Goal: Task Accomplishment & Management: Manage account settings

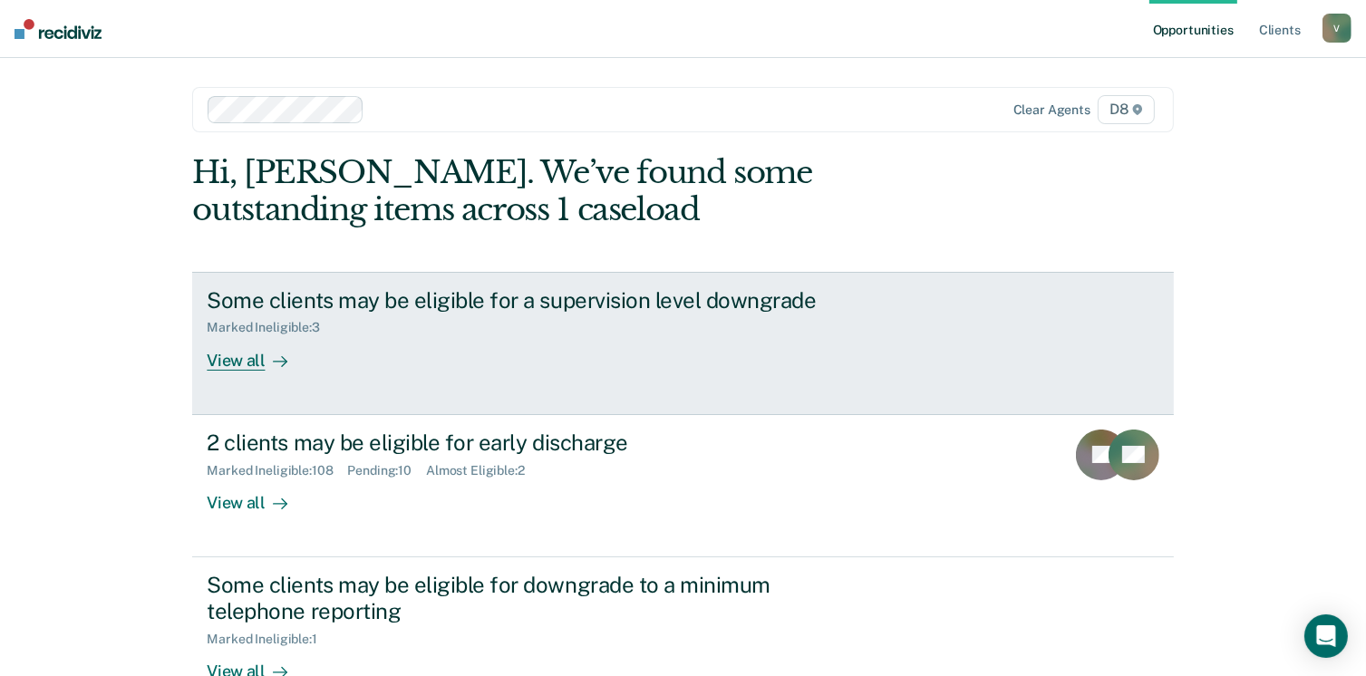
click at [231, 353] on div "View all" at bounding box center [258, 353] width 102 height 35
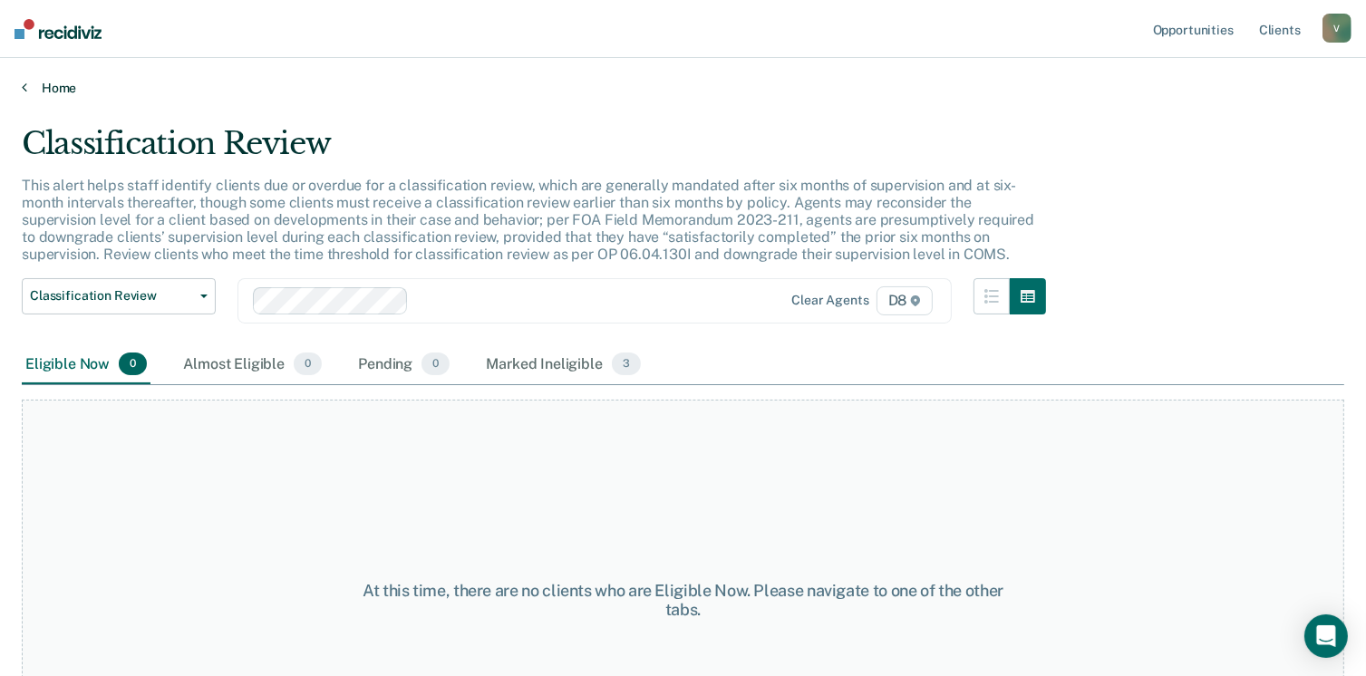
click at [47, 92] on link "Home" at bounding box center [683, 88] width 1323 height 16
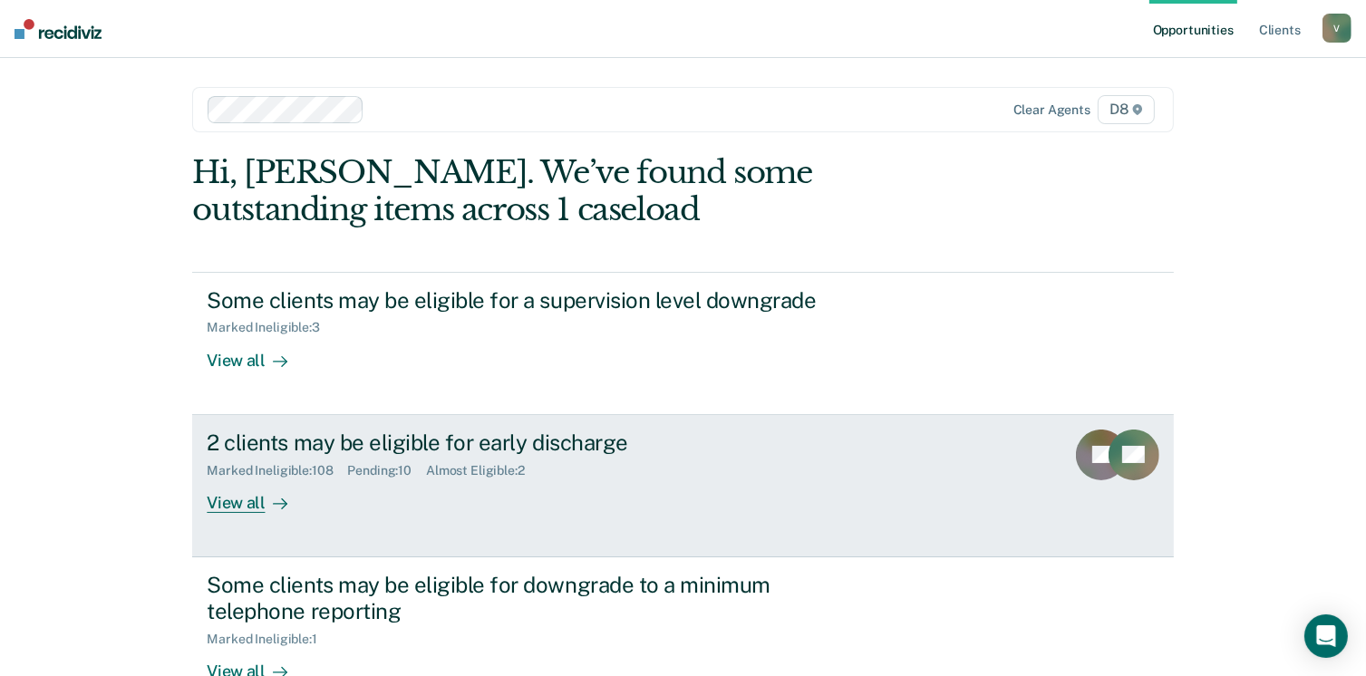
click at [245, 504] on div "View all" at bounding box center [258, 495] width 102 height 35
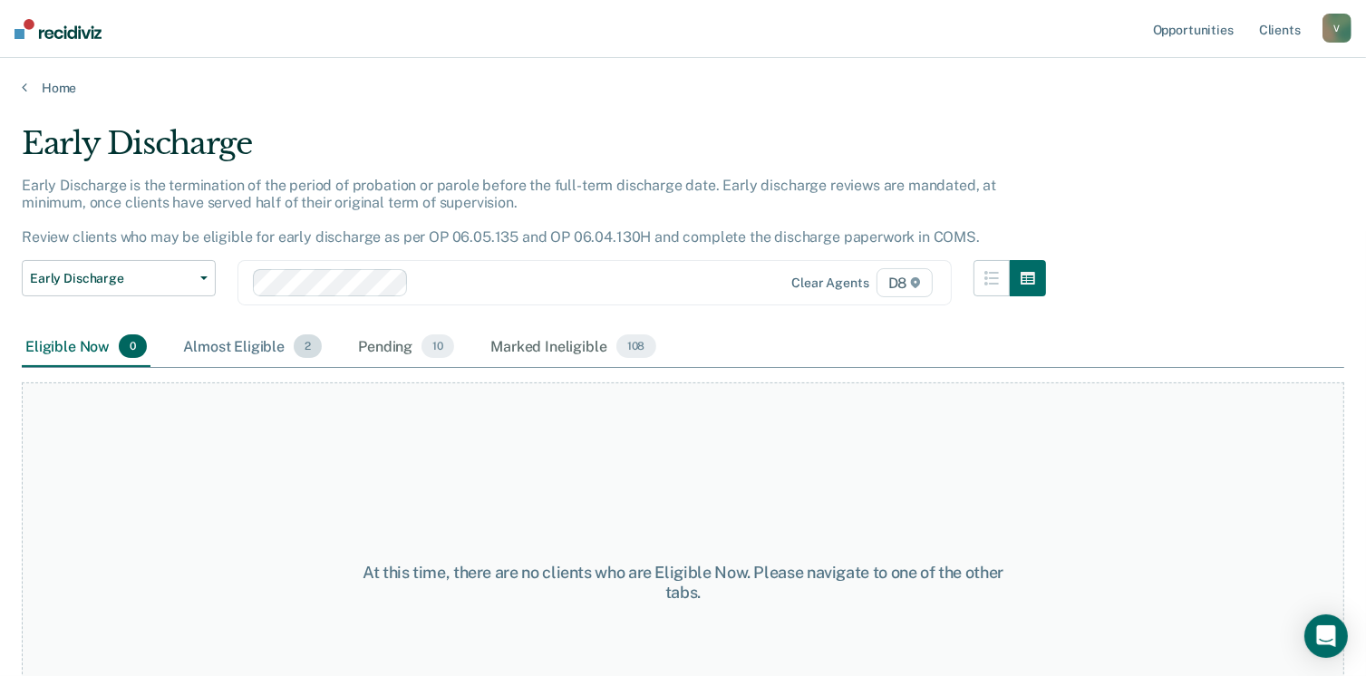
click at [254, 347] on div "Almost Eligible 2" at bounding box center [253, 347] width 146 height 40
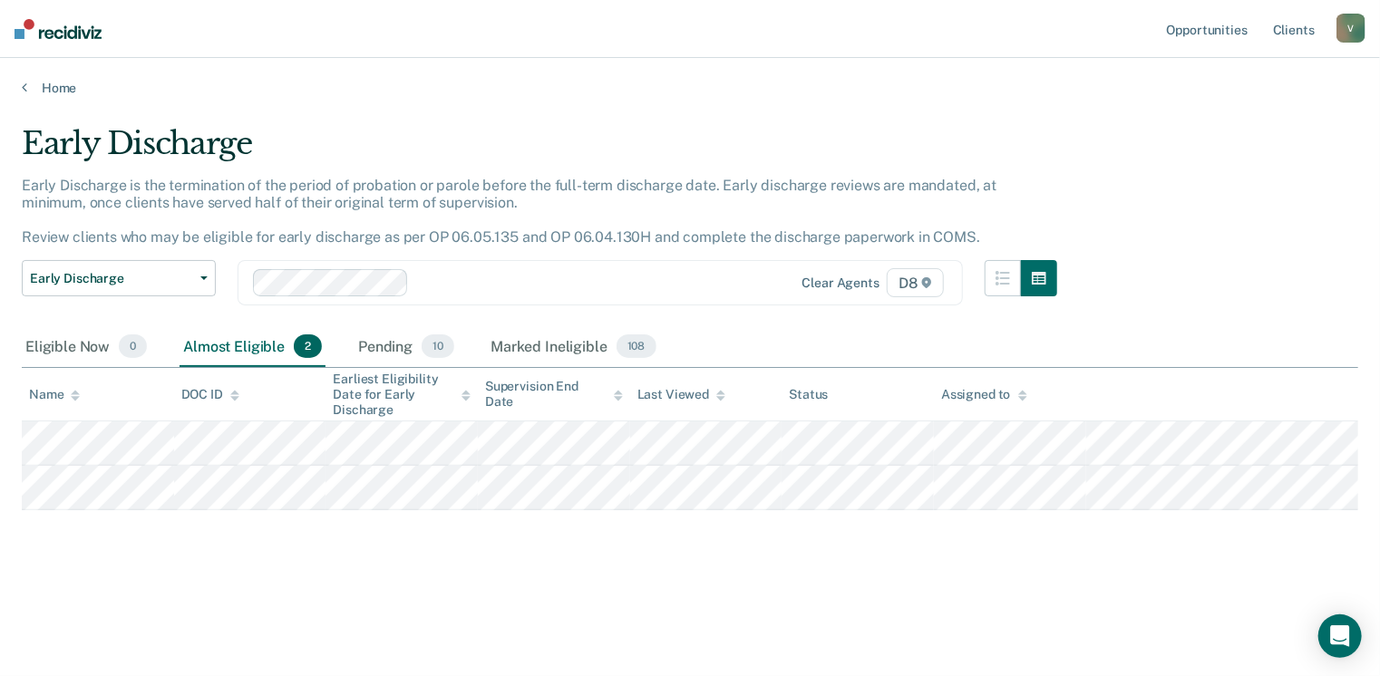
click at [112, 414] on th "Name" at bounding box center [98, 394] width 152 height 53
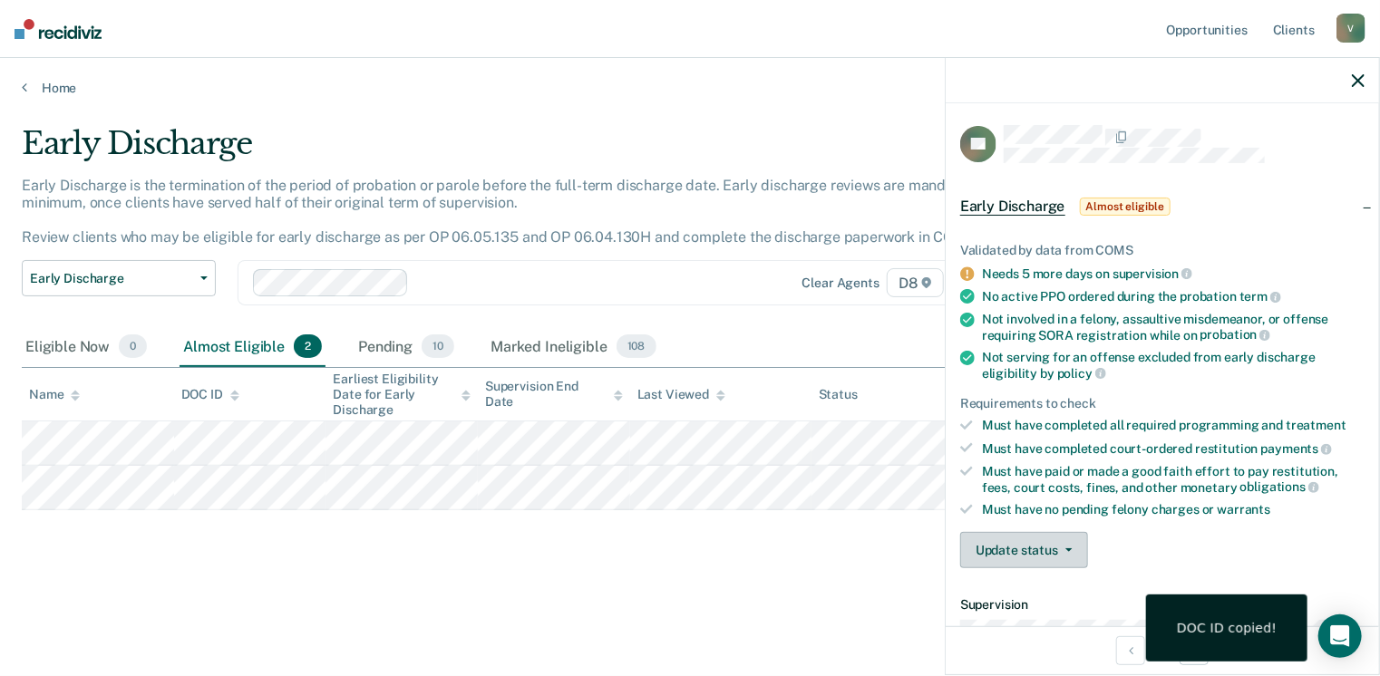
click at [1064, 549] on button "Update status" at bounding box center [1024, 550] width 128 height 36
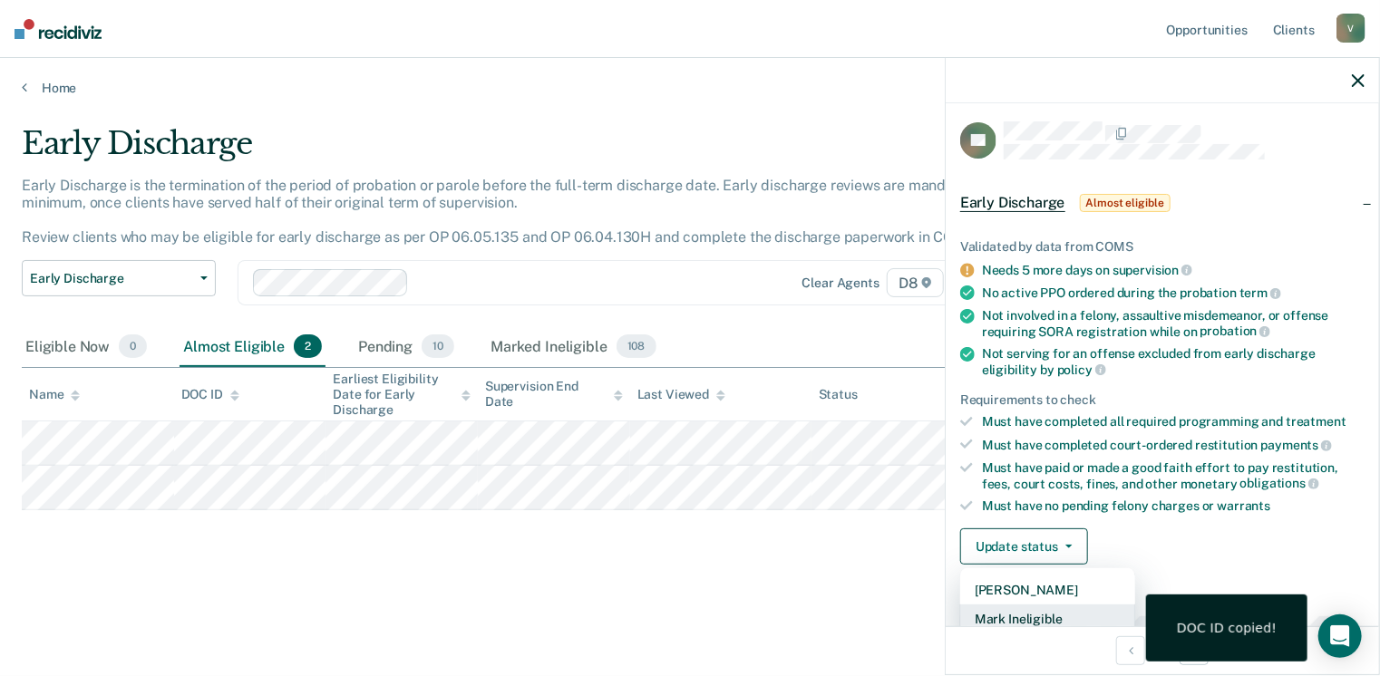
click at [1037, 614] on button "Mark Ineligible" at bounding box center [1047, 619] width 175 height 29
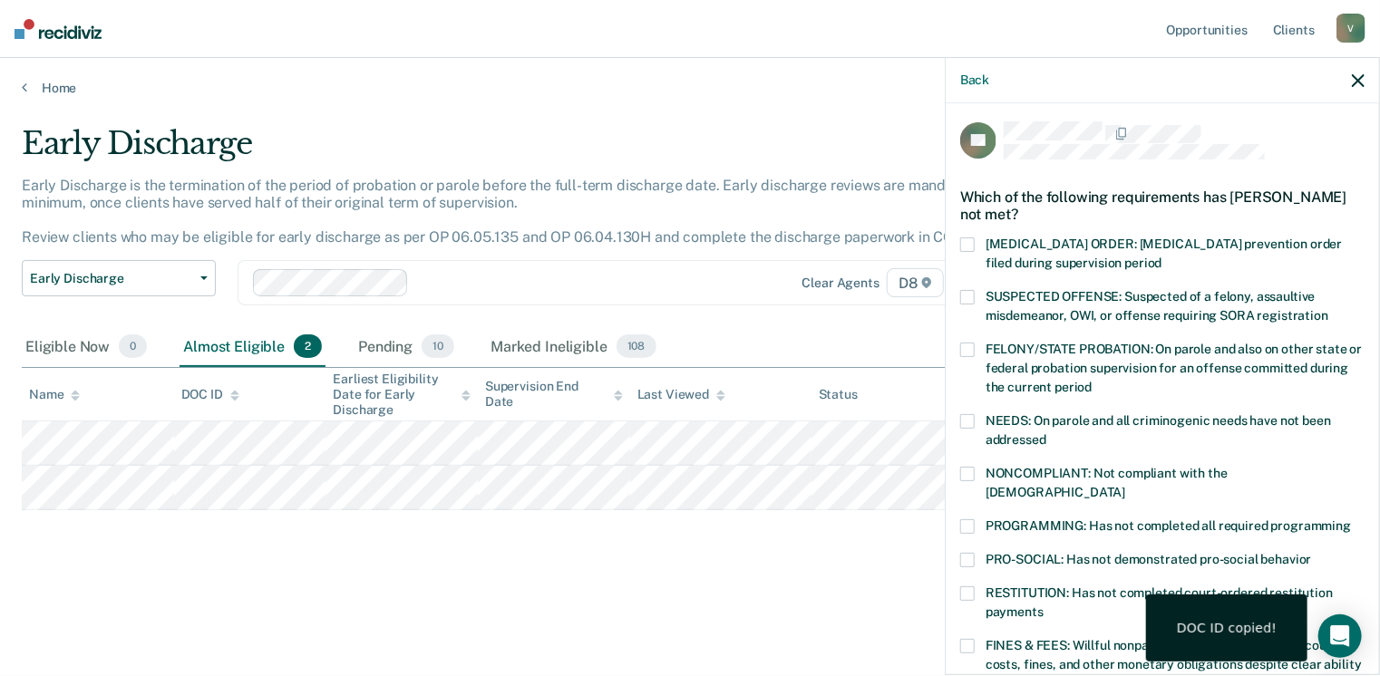
click at [968, 639] on span at bounding box center [967, 646] width 15 height 15
click at [1022, 676] on input "FINES & FEES: Willful nonpayment of restitution, fees, court costs, fines, and …" at bounding box center [1022, 677] width 0 height 0
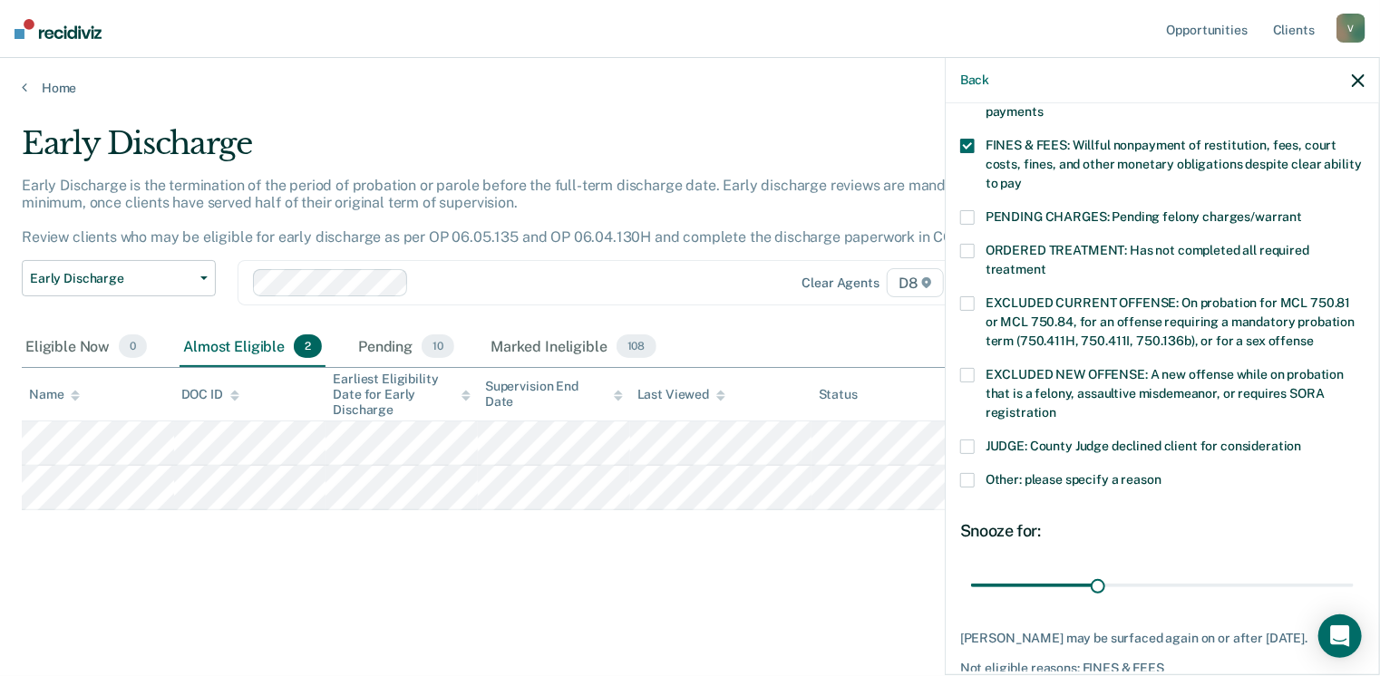
scroll to position [571, 0]
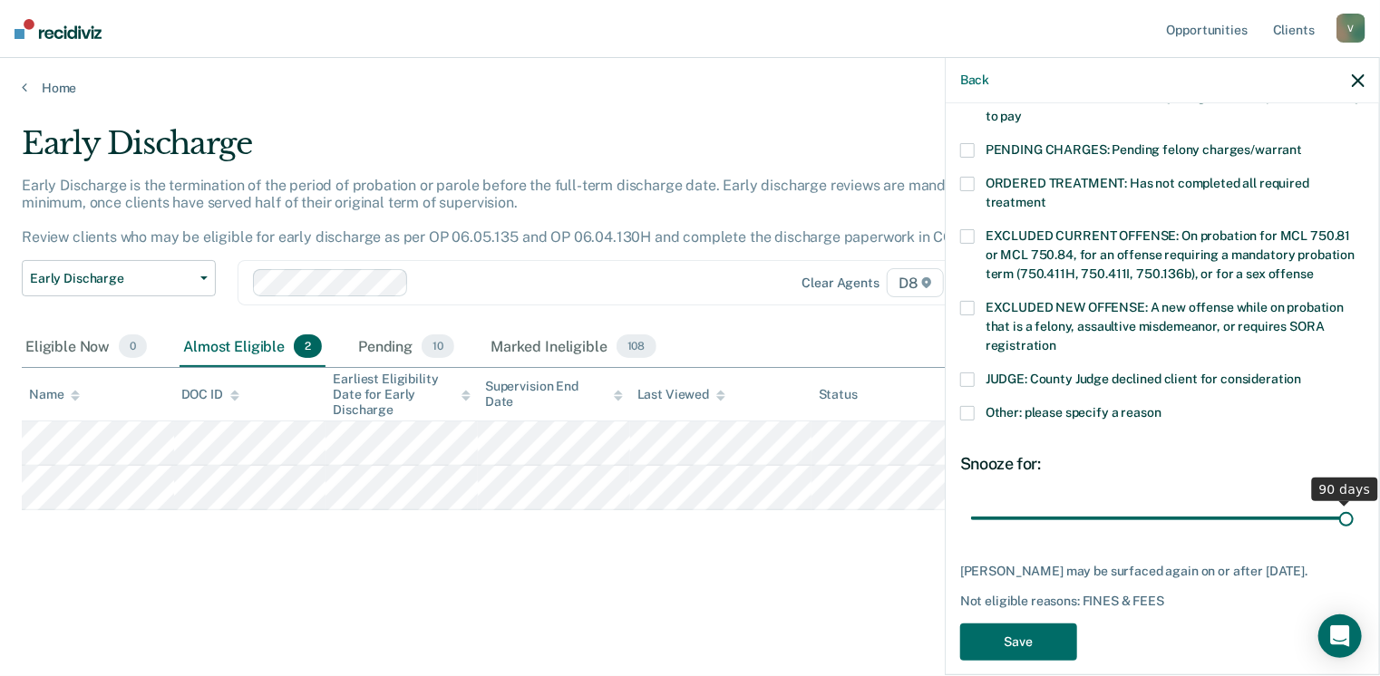
drag, startPoint x: 1095, startPoint y: 496, endPoint x: 1386, endPoint y: 476, distance: 290.8
type input "90"
click at [1354, 503] on input "range" at bounding box center [1162, 519] width 383 height 32
click at [1016, 625] on button "Save" at bounding box center [1018, 642] width 117 height 37
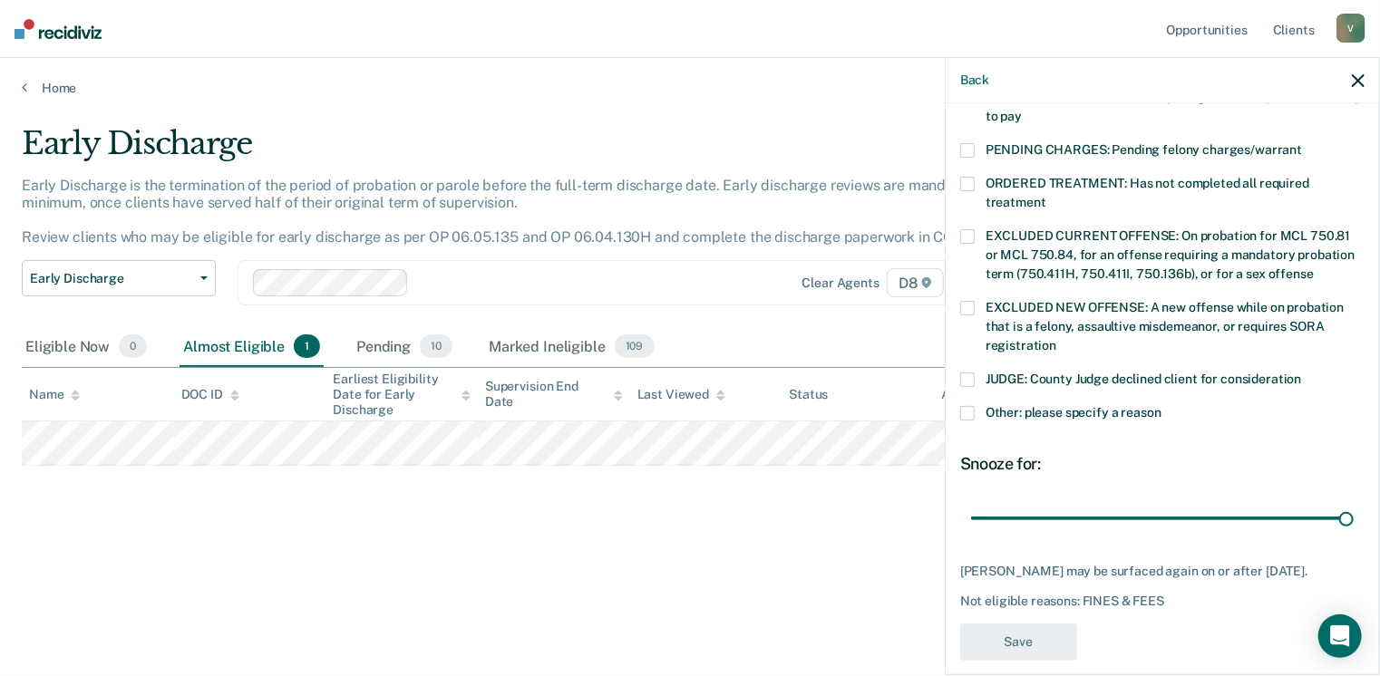
click at [768, 547] on div "Early Discharge Early Discharge is the termination of the period of probation o…" at bounding box center [690, 361] width 1337 height 473
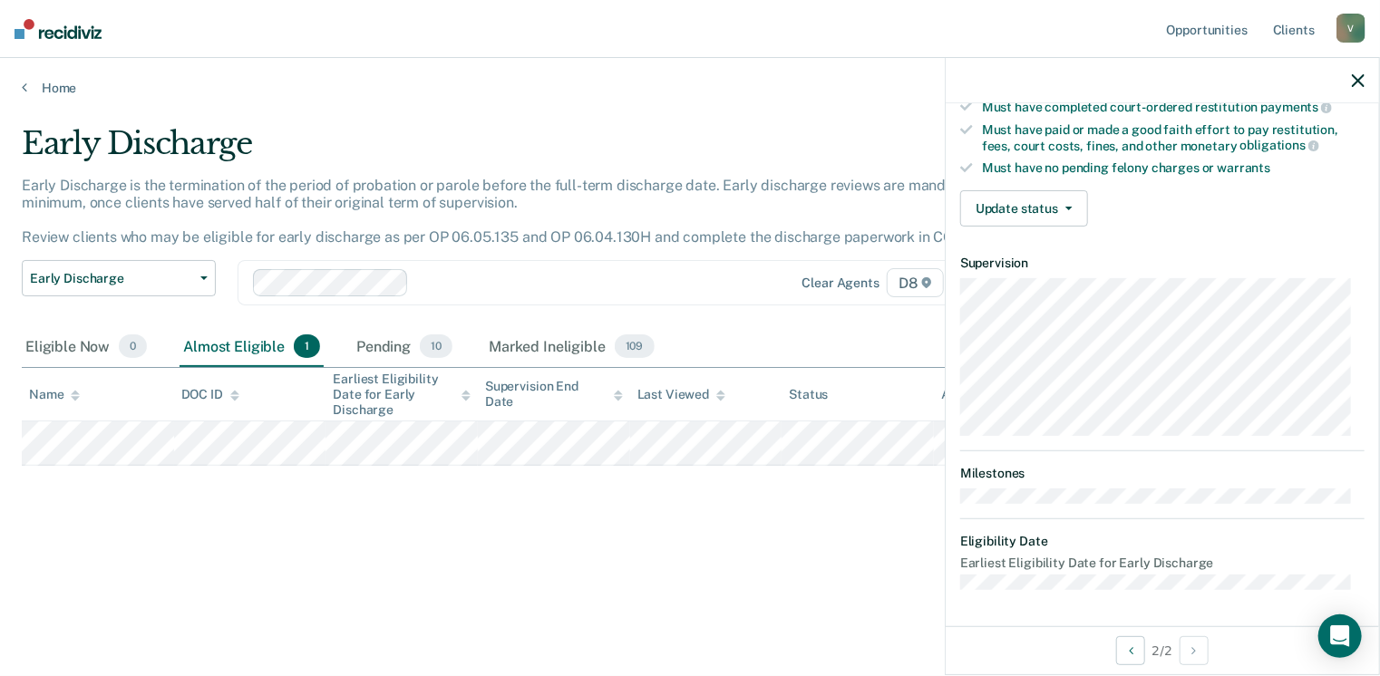
scroll to position [335, 0]
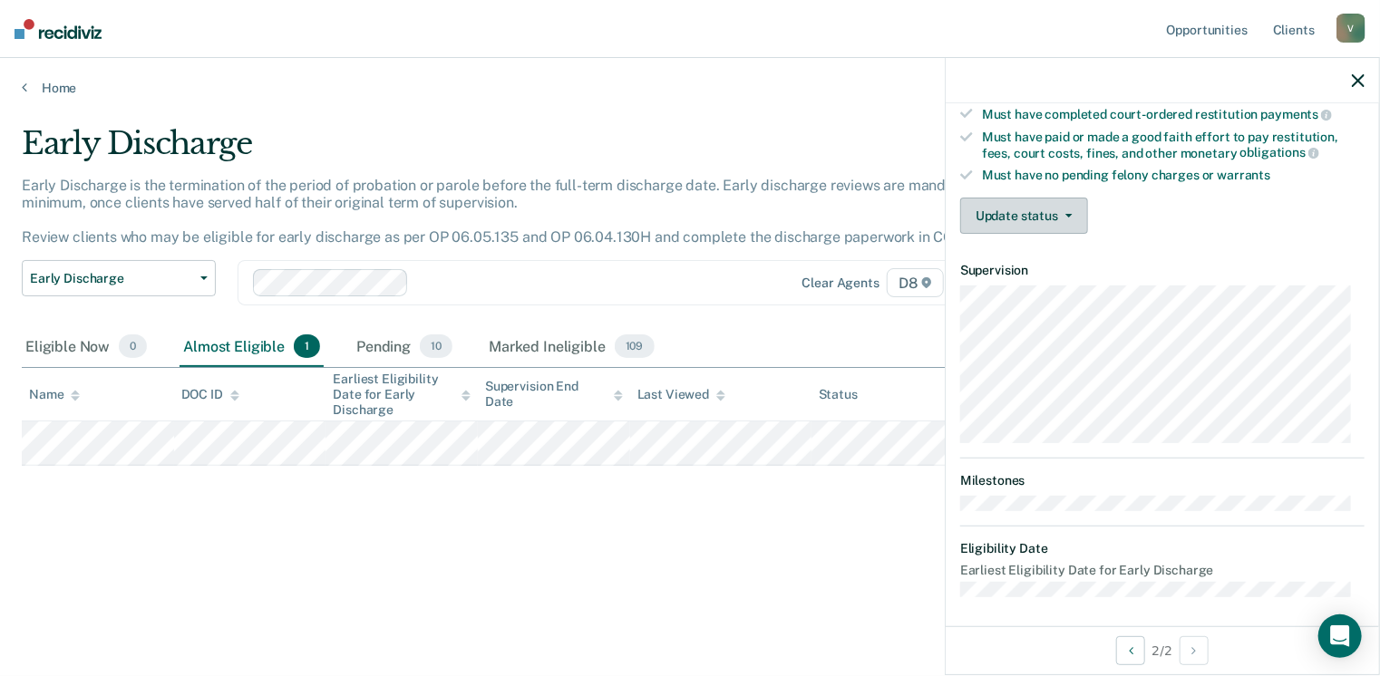
click at [1063, 203] on button "Update status" at bounding box center [1024, 216] width 128 height 36
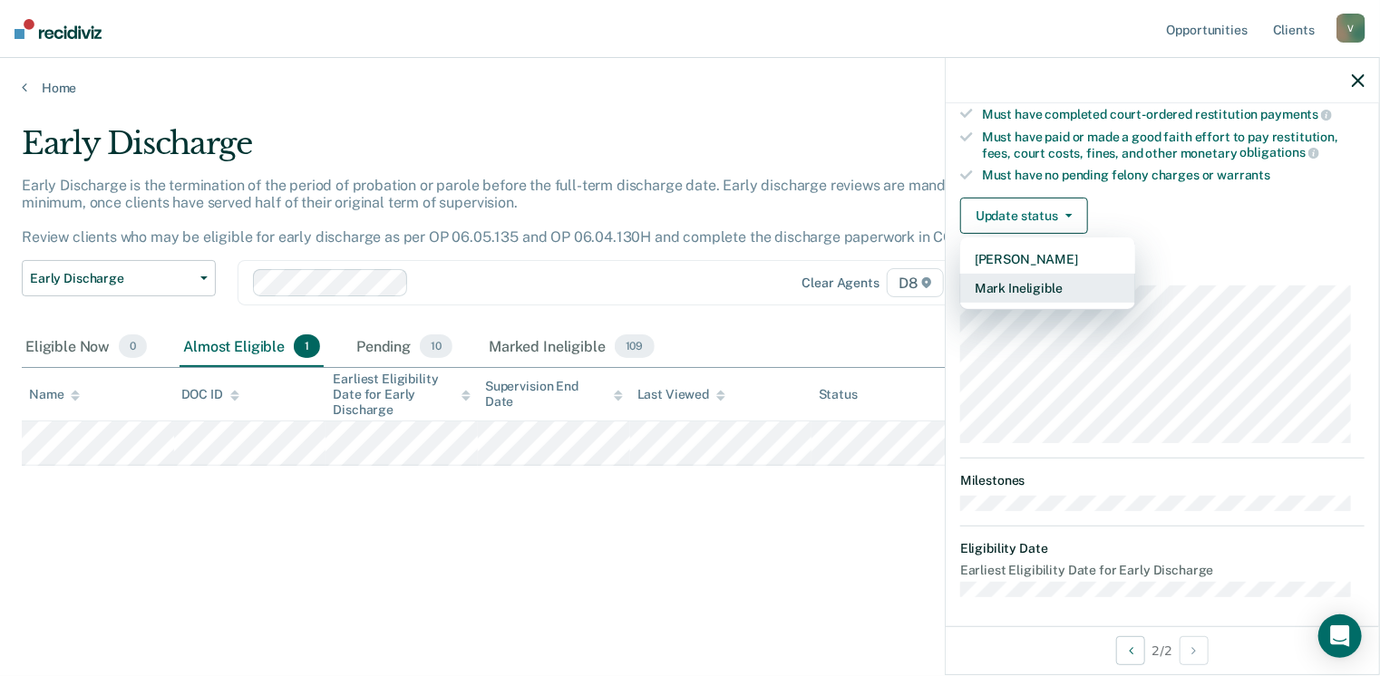
click at [1059, 277] on button "Mark Ineligible" at bounding box center [1047, 288] width 175 height 29
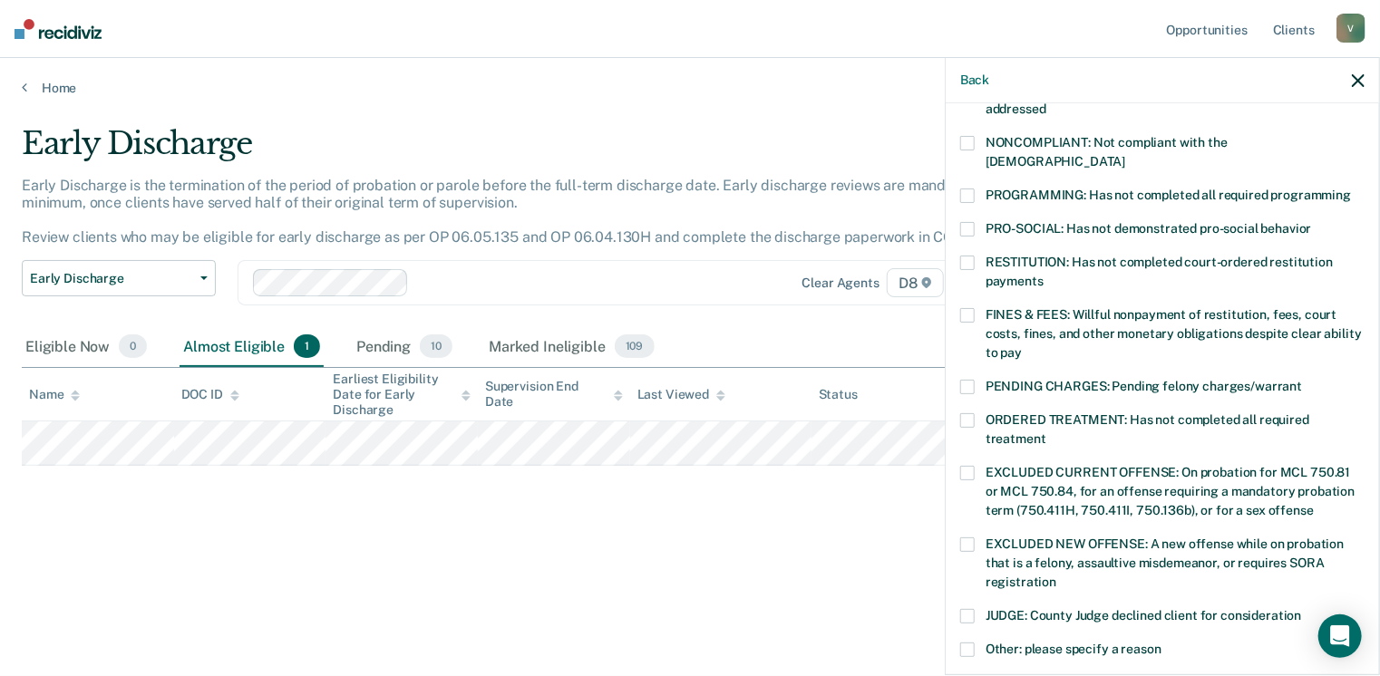
click at [965, 256] on span at bounding box center [967, 263] width 15 height 15
click at [1044, 275] on input "RESTITUTION: Has not completed court-ordered restitution payments" at bounding box center [1044, 275] width 0 height 0
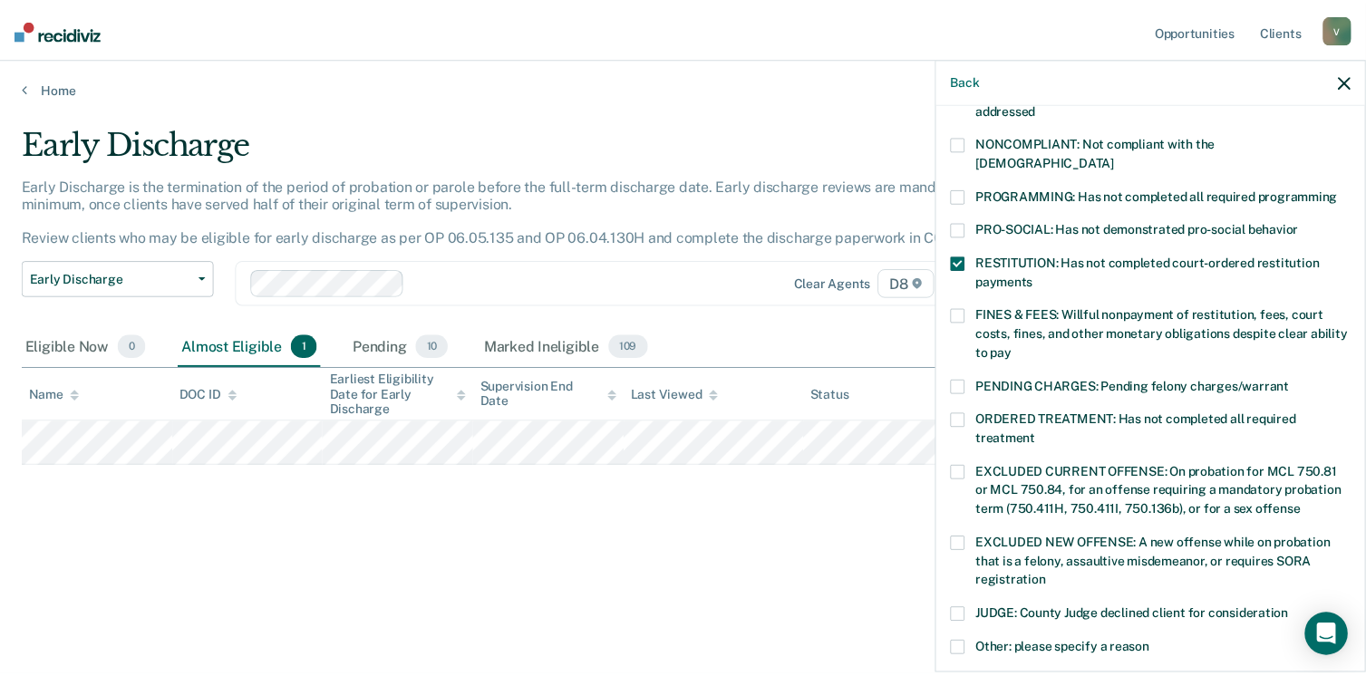
scroll to position [587, 0]
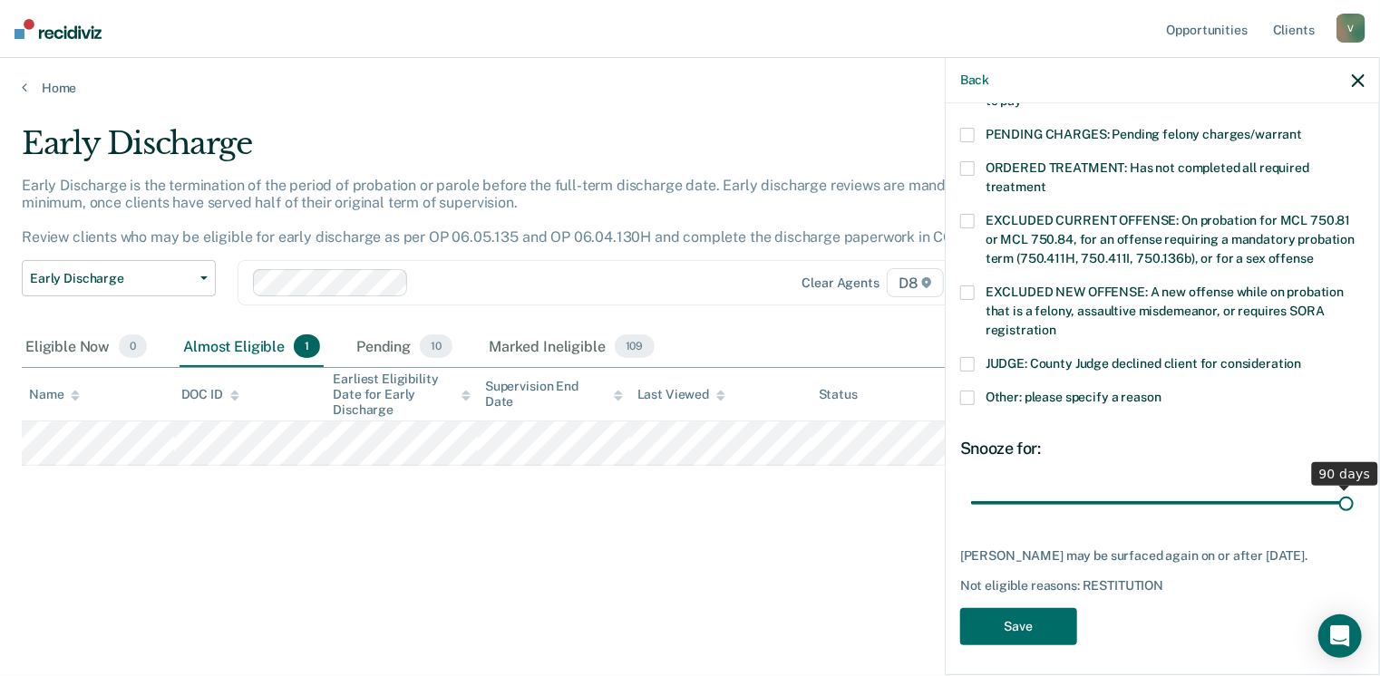
drag, startPoint x: 1098, startPoint y: 481, endPoint x: 1386, endPoint y: 476, distance: 287.5
type input "90"
click at [1354, 488] on input "range" at bounding box center [1162, 504] width 383 height 32
click at [1019, 628] on button "Save" at bounding box center [1018, 626] width 117 height 37
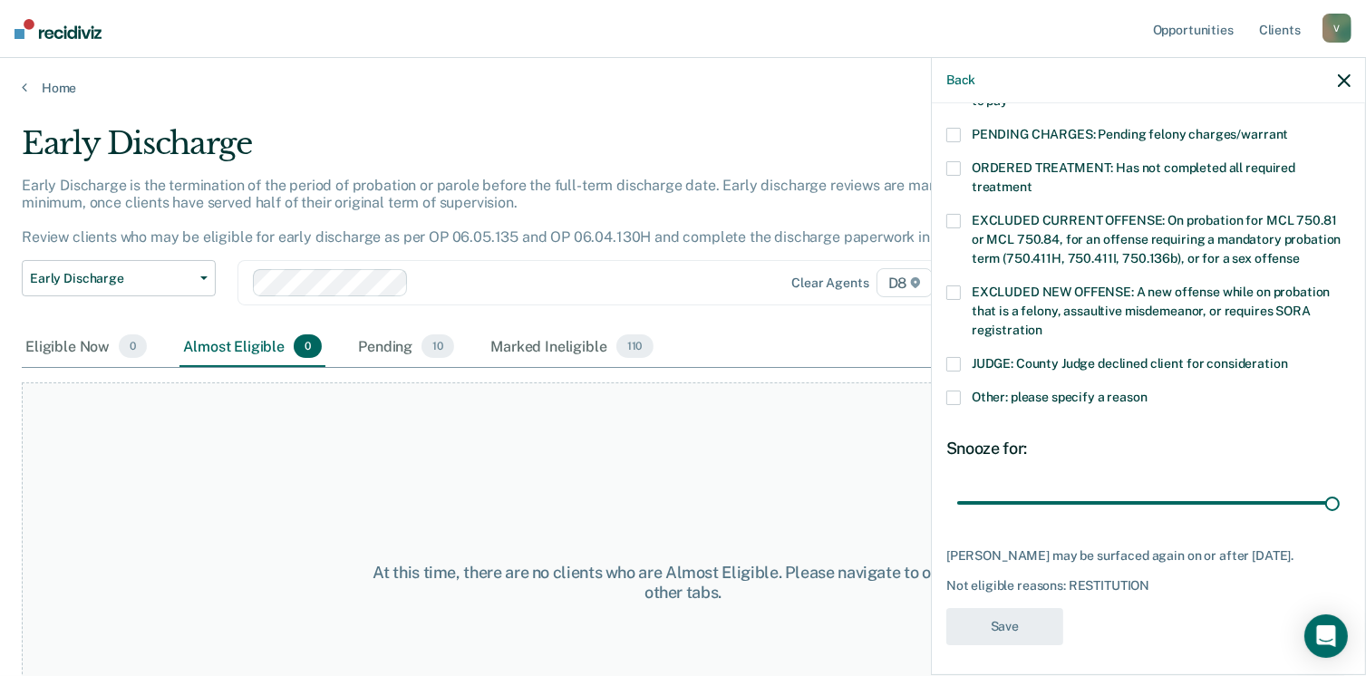
click at [689, 459] on div "At this time, there are no clients who are Almost Eligible. Please navigate to …" at bounding box center [683, 583] width 1323 height 401
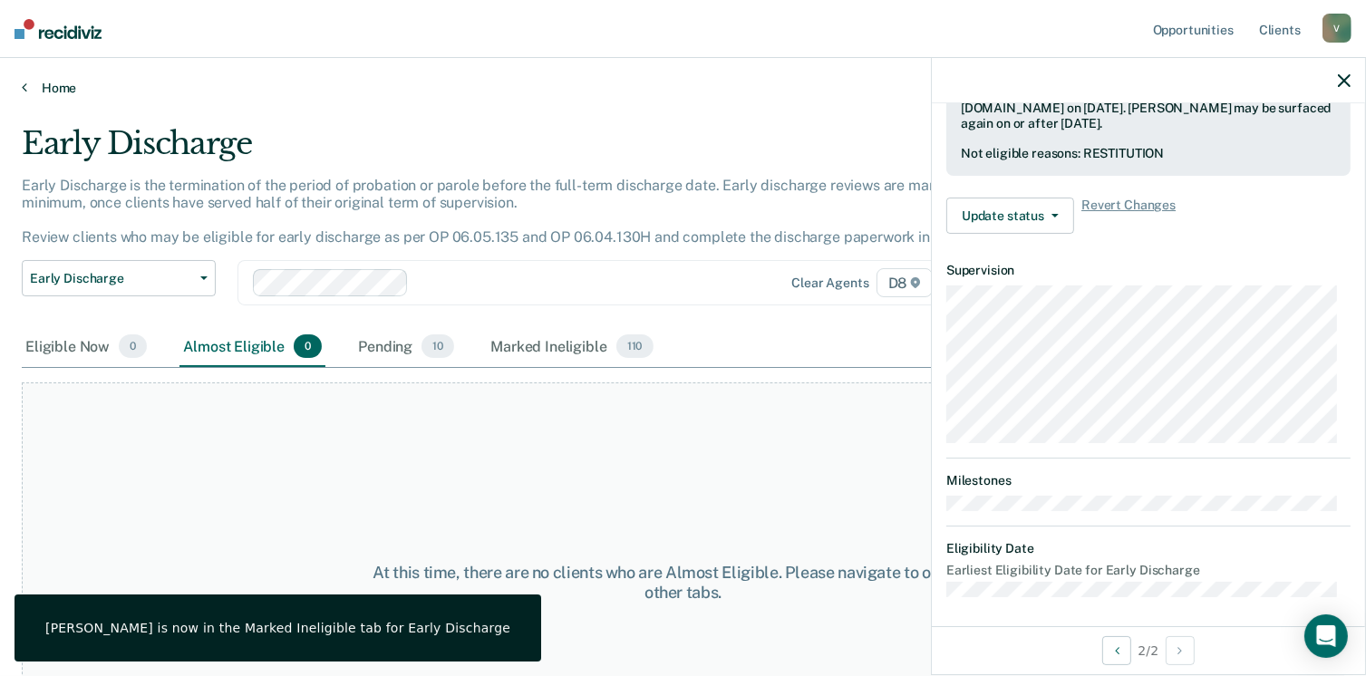
click at [44, 83] on link "Home" at bounding box center [683, 88] width 1323 height 16
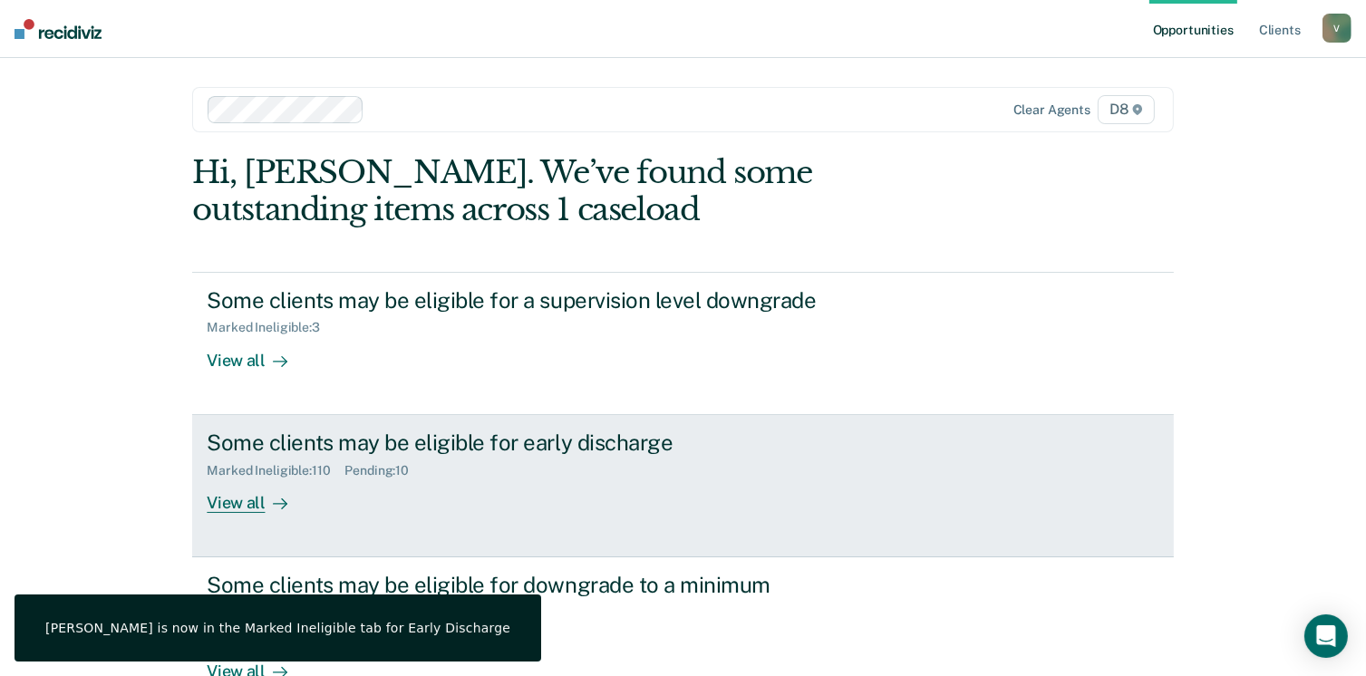
click at [248, 491] on div "View all" at bounding box center [258, 495] width 102 height 35
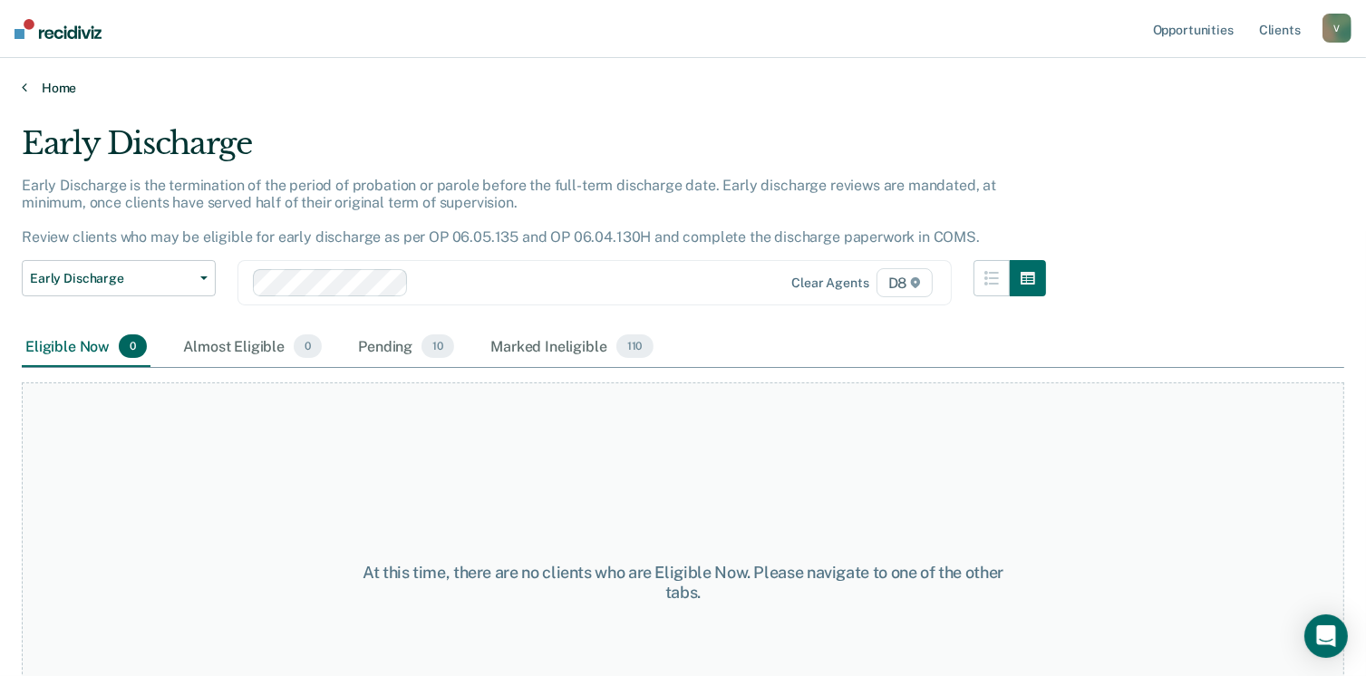
click at [58, 88] on link "Home" at bounding box center [683, 88] width 1323 height 16
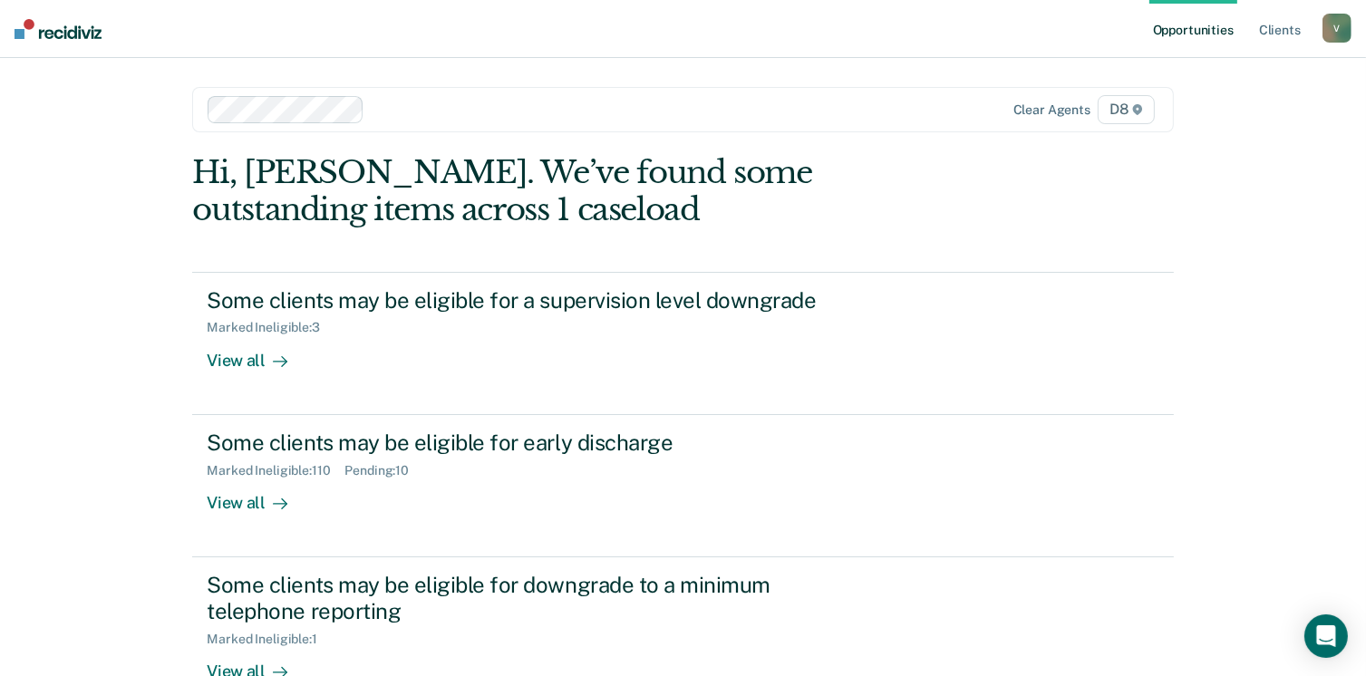
click at [1360, 294] on div "Opportunities Client s VanderwallC1@michigan.gov V Profile How it works Log Out…" at bounding box center [683, 470] width 1366 height 941
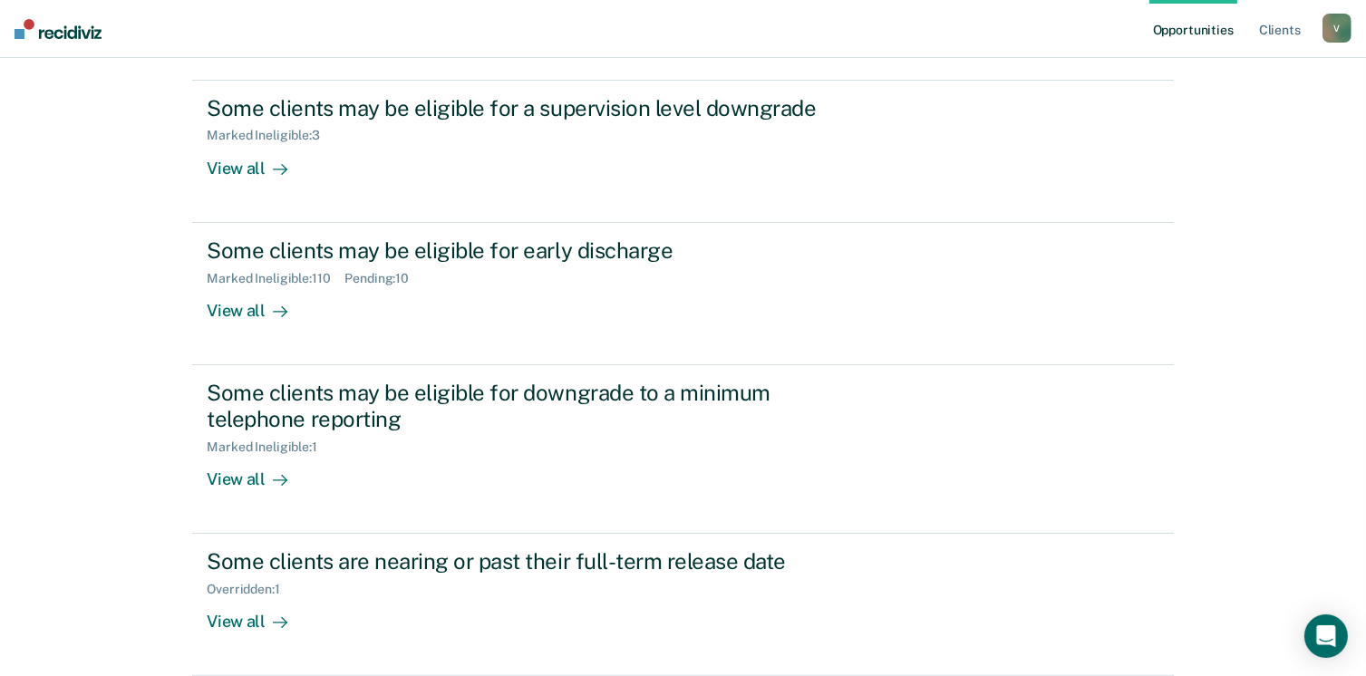
scroll to position [263, 0]
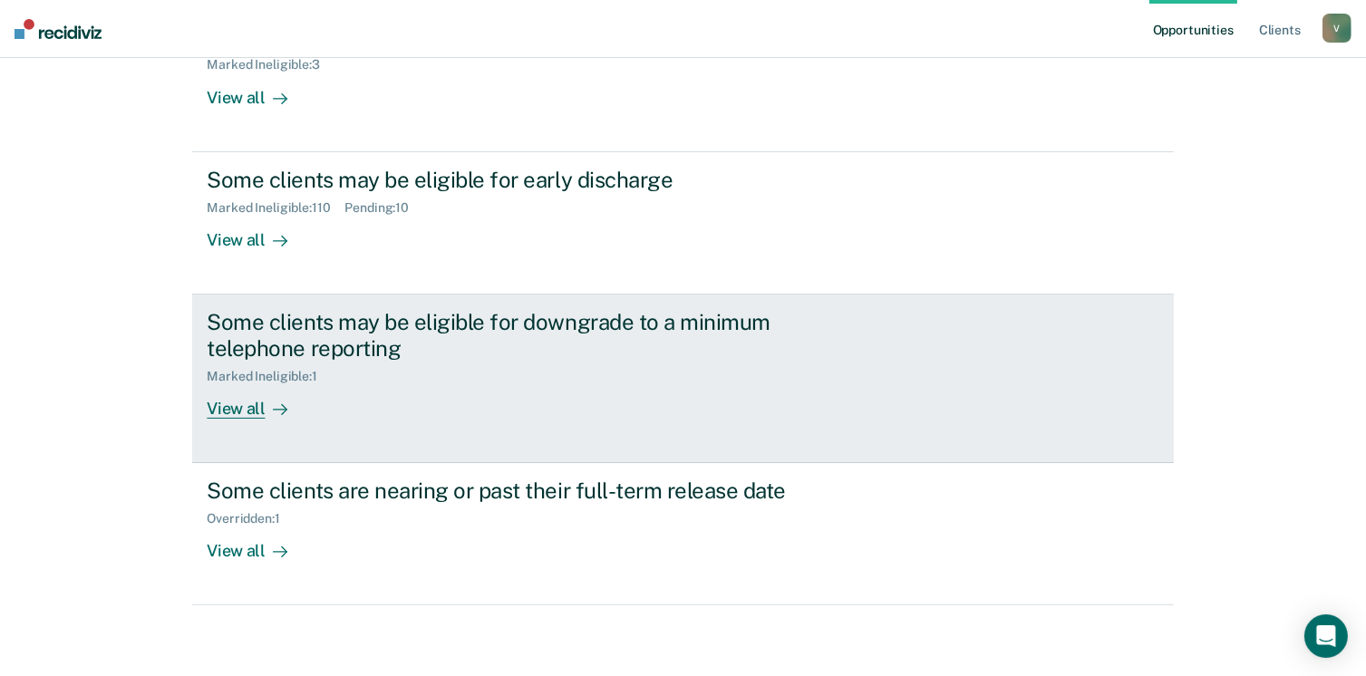
click at [258, 401] on div "View all" at bounding box center [258, 401] width 102 height 35
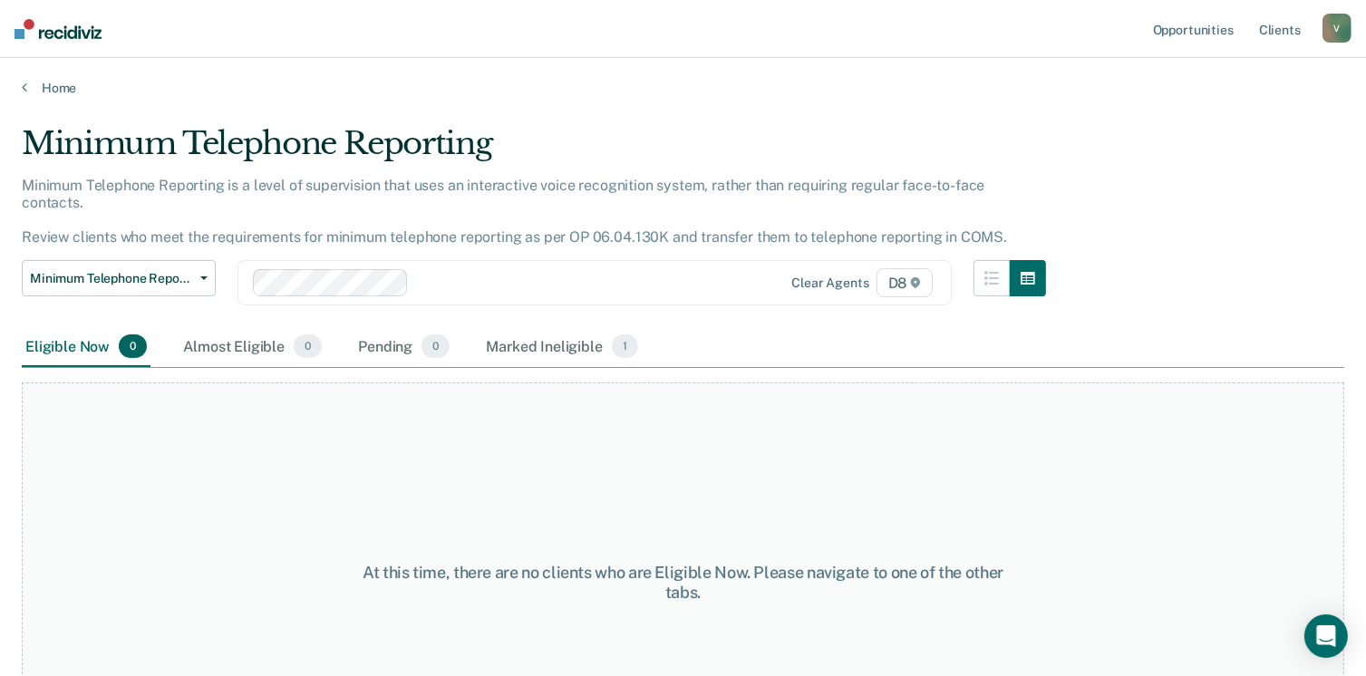
click at [53, 78] on div "Home" at bounding box center [683, 77] width 1366 height 38
click at [54, 94] on link "Home" at bounding box center [683, 88] width 1323 height 16
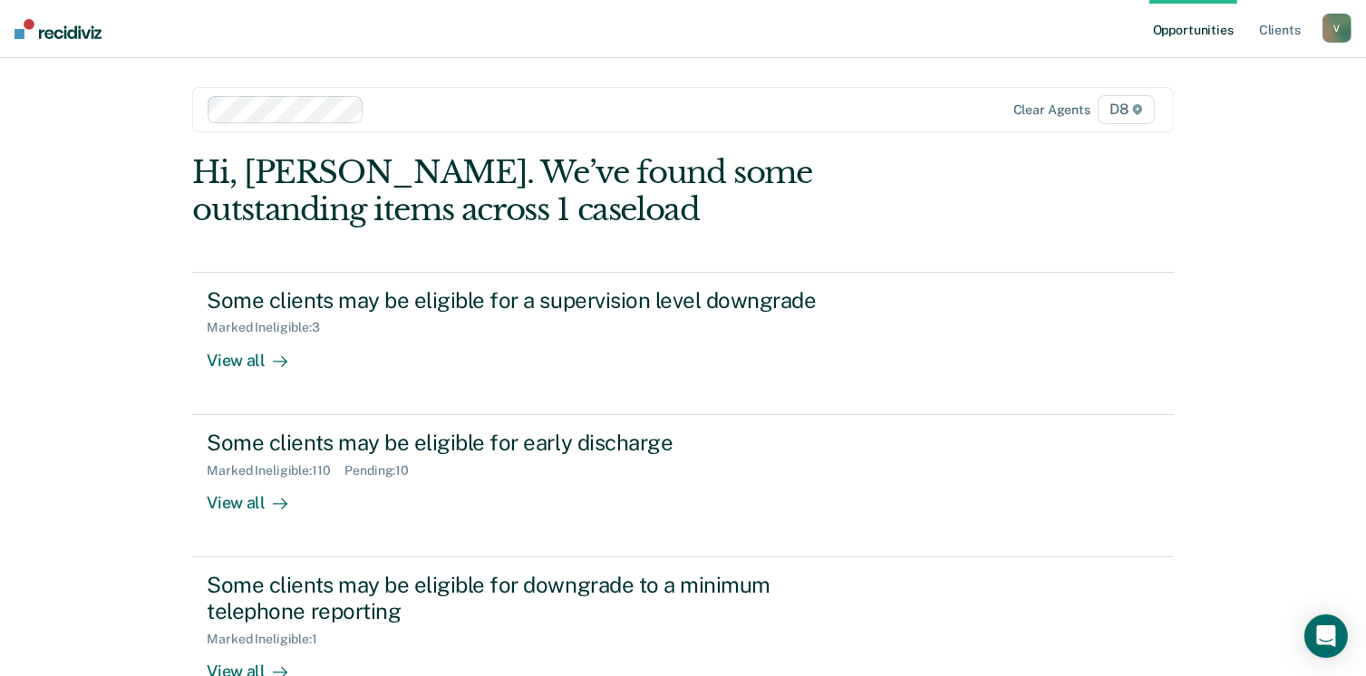
scroll to position [263, 0]
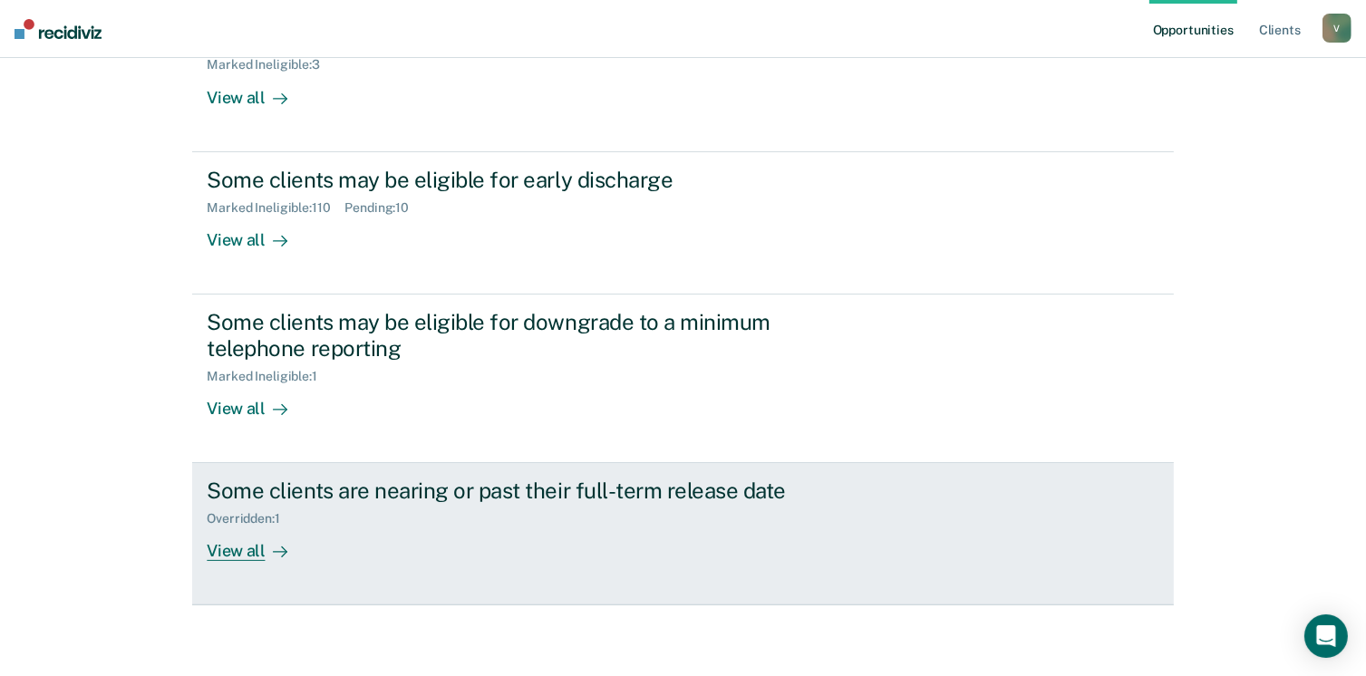
click at [251, 538] on div "View all" at bounding box center [258, 544] width 102 height 35
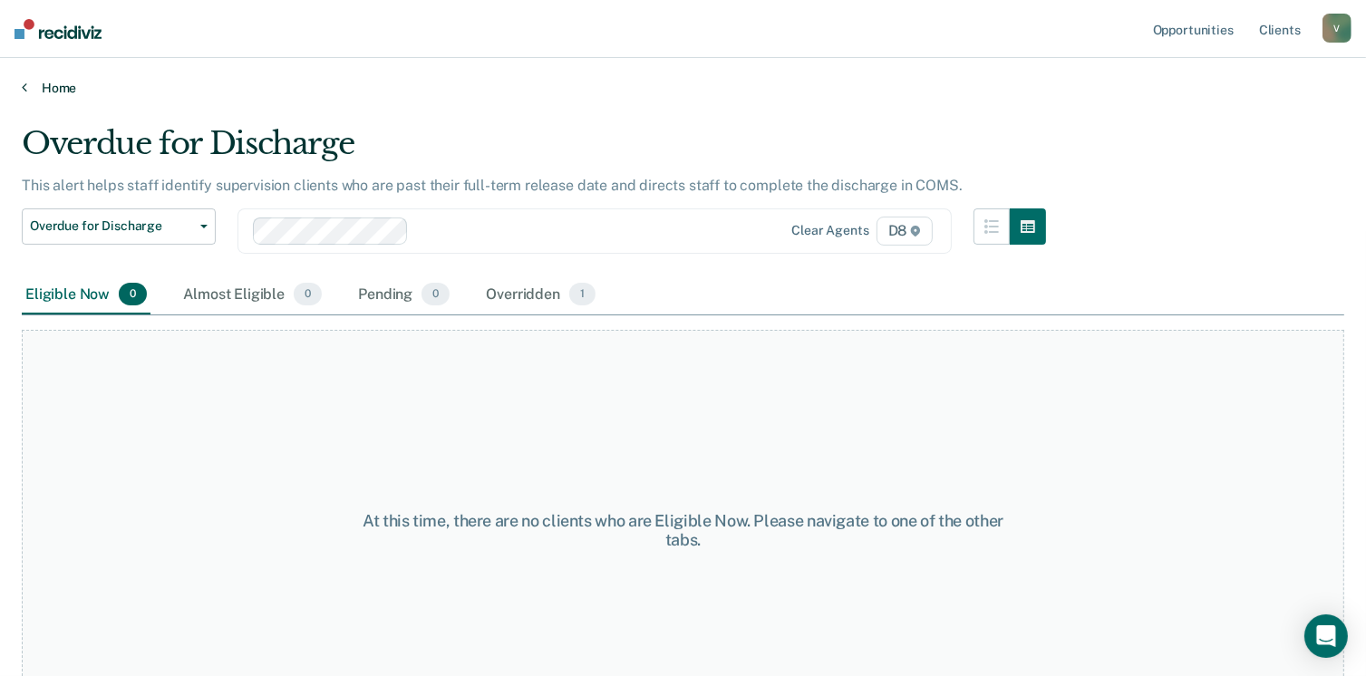
click at [56, 88] on link "Home" at bounding box center [683, 88] width 1323 height 16
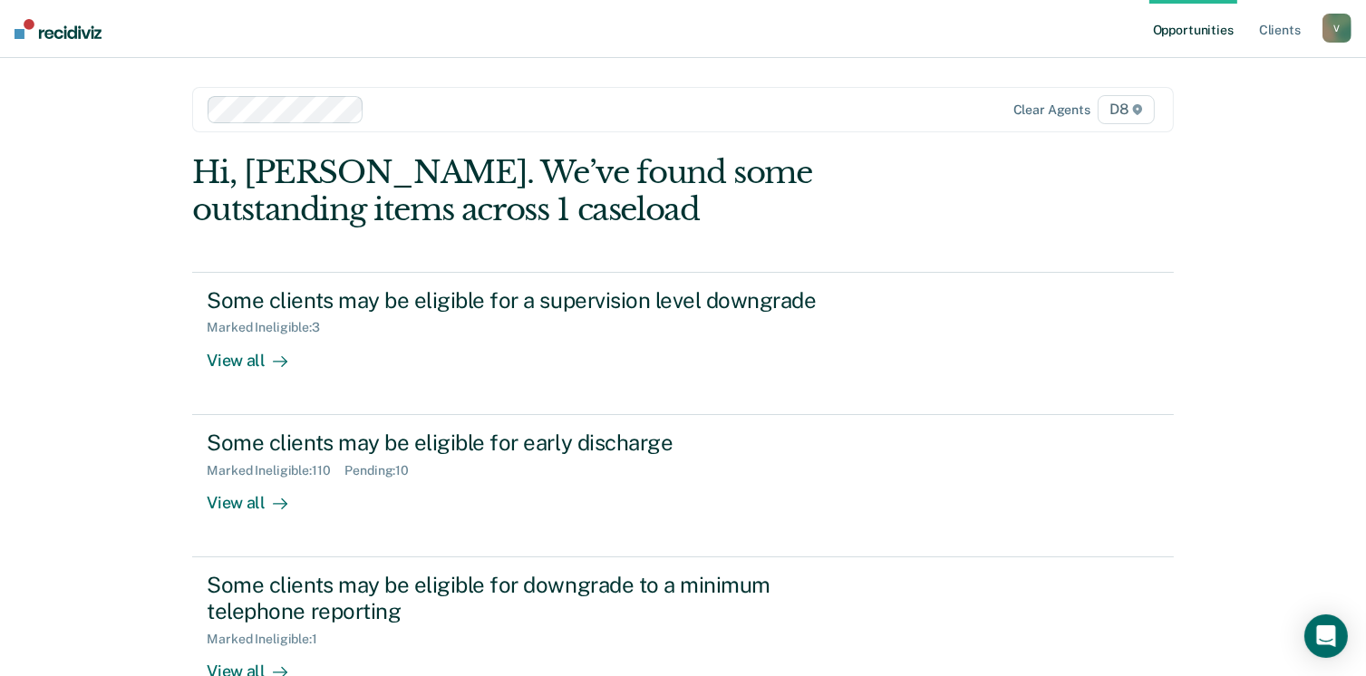
scroll to position [226, 0]
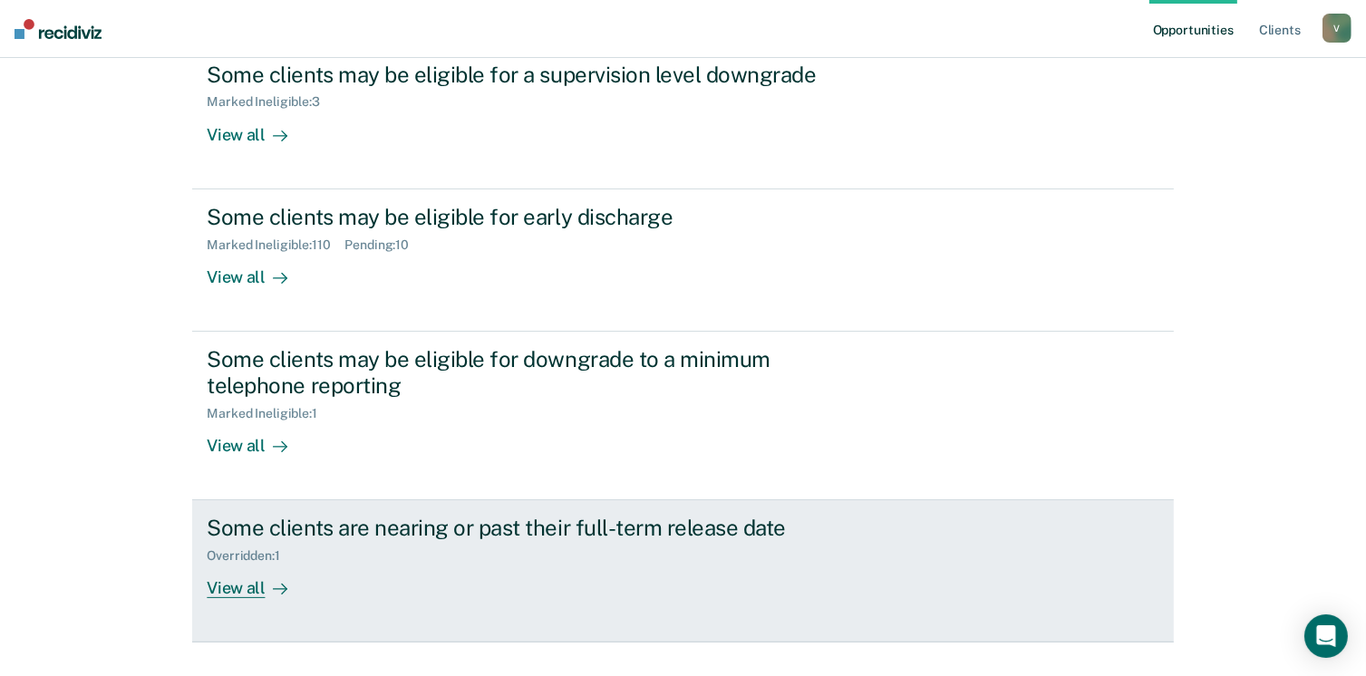
click at [210, 582] on div "View all" at bounding box center [258, 581] width 102 height 35
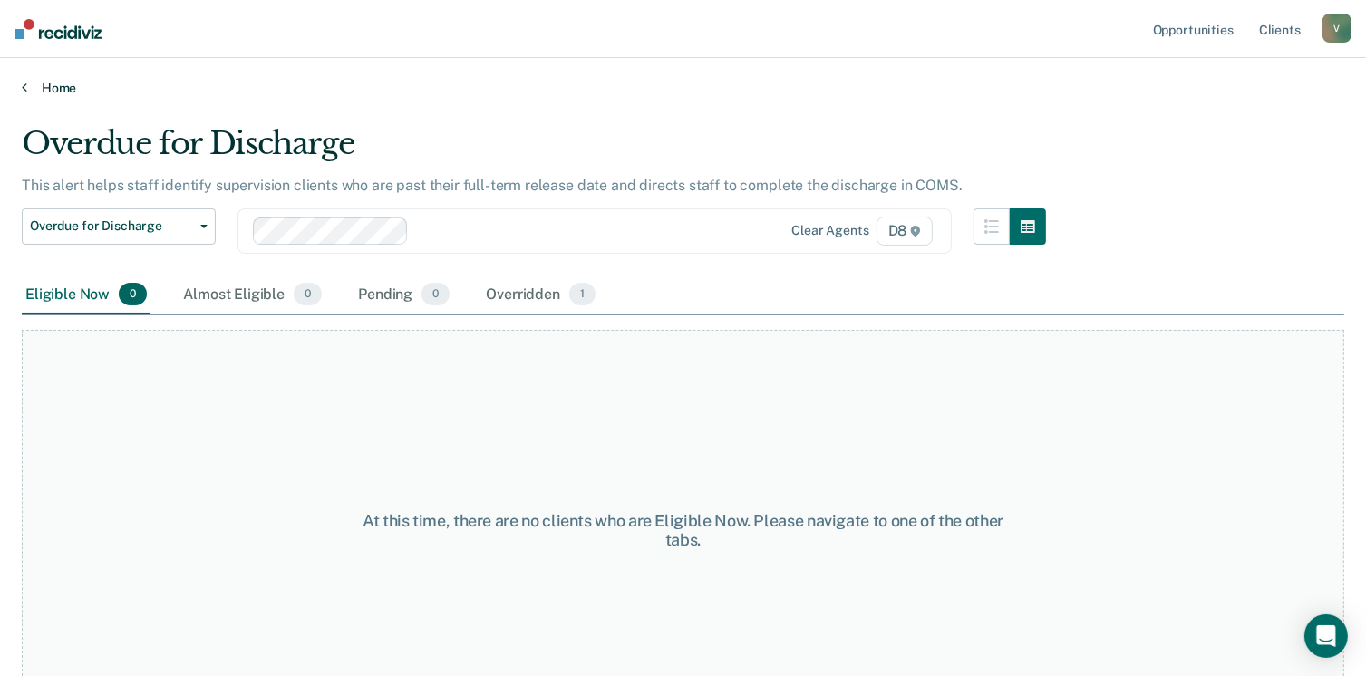
click at [51, 87] on link "Home" at bounding box center [683, 88] width 1323 height 16
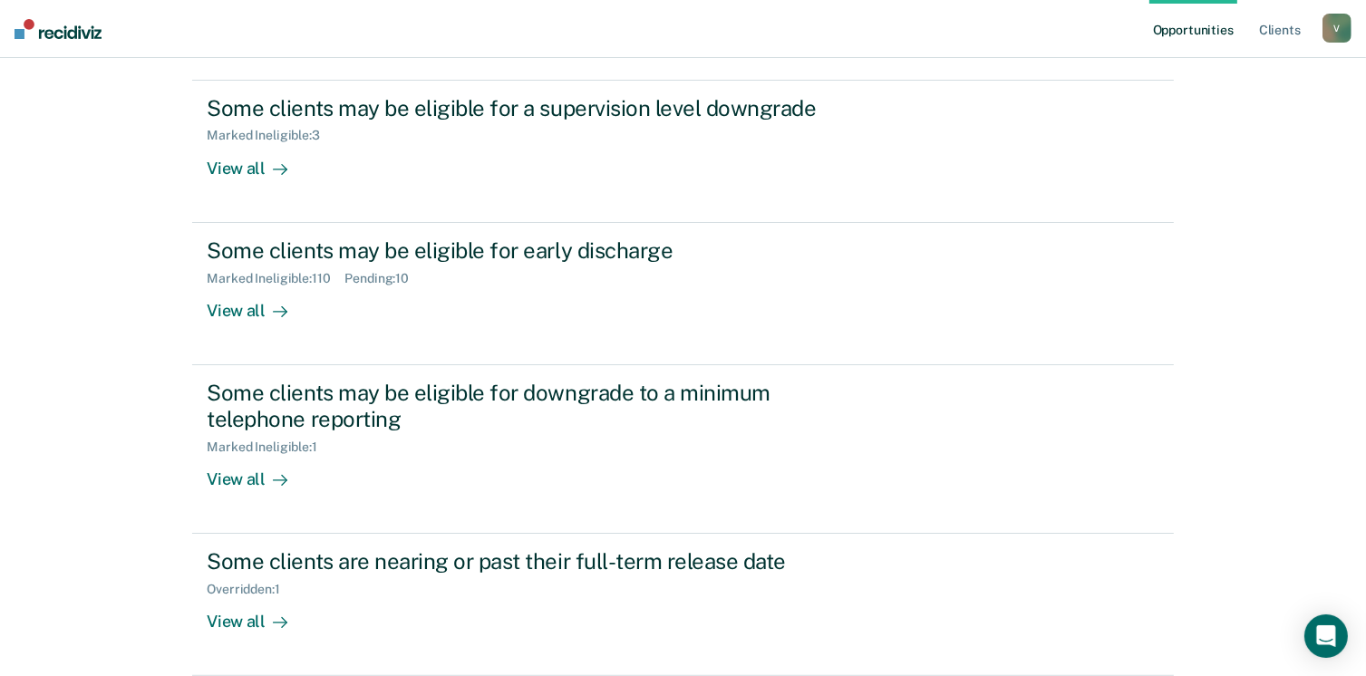
scroll to position [258, 0]
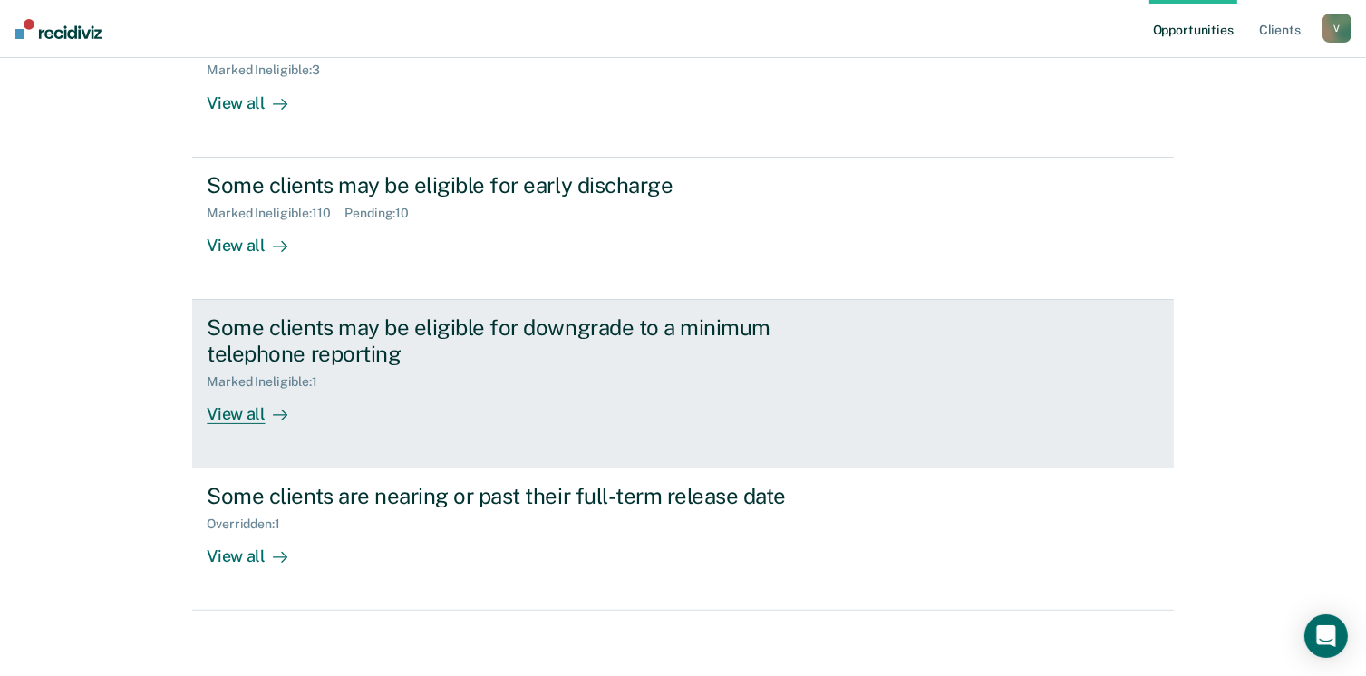
click at [221, 411] on div "View all" at bounding box center [258, 406] width 102 height 35
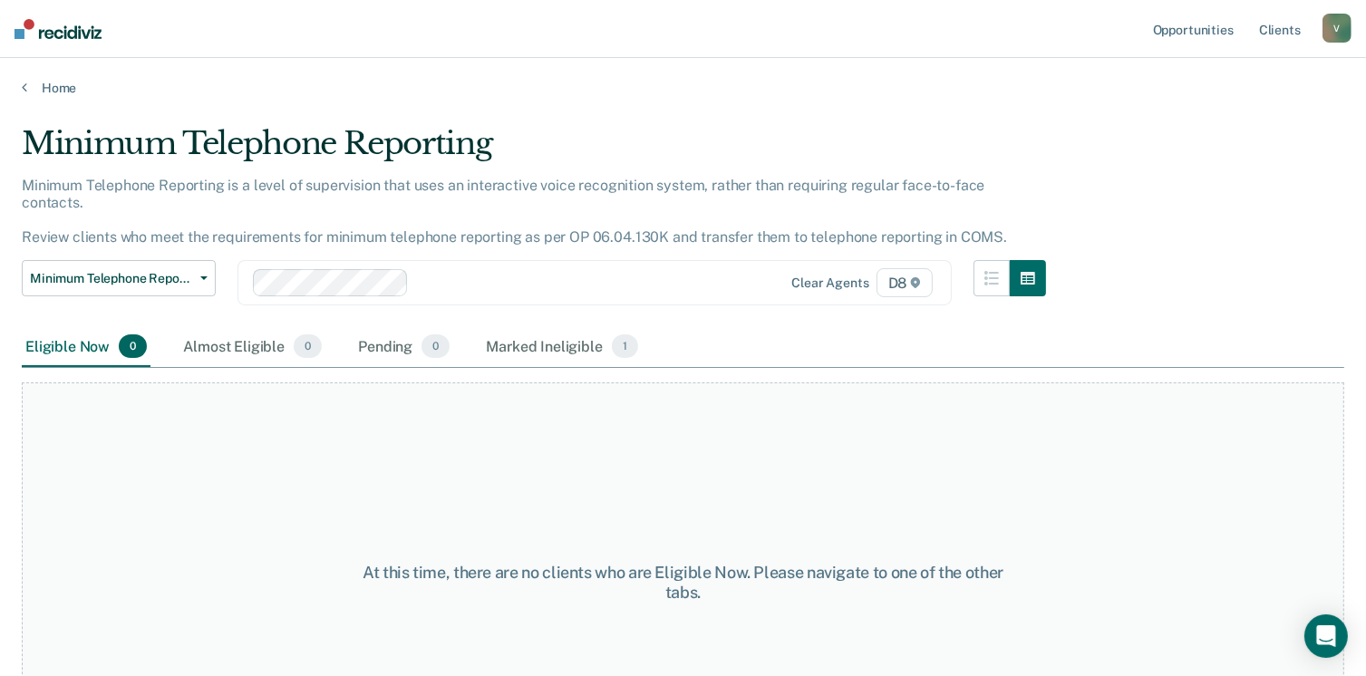
click at [53, 96] on main "Minimum Telephone Reporting Minimum Telephone Reporting is a level of supervisi…" at bounding box center [683, 383] width 1366 height 575
click at [53, 92] on link "Home" at bounding box center [683, 88] width 1323 height 16
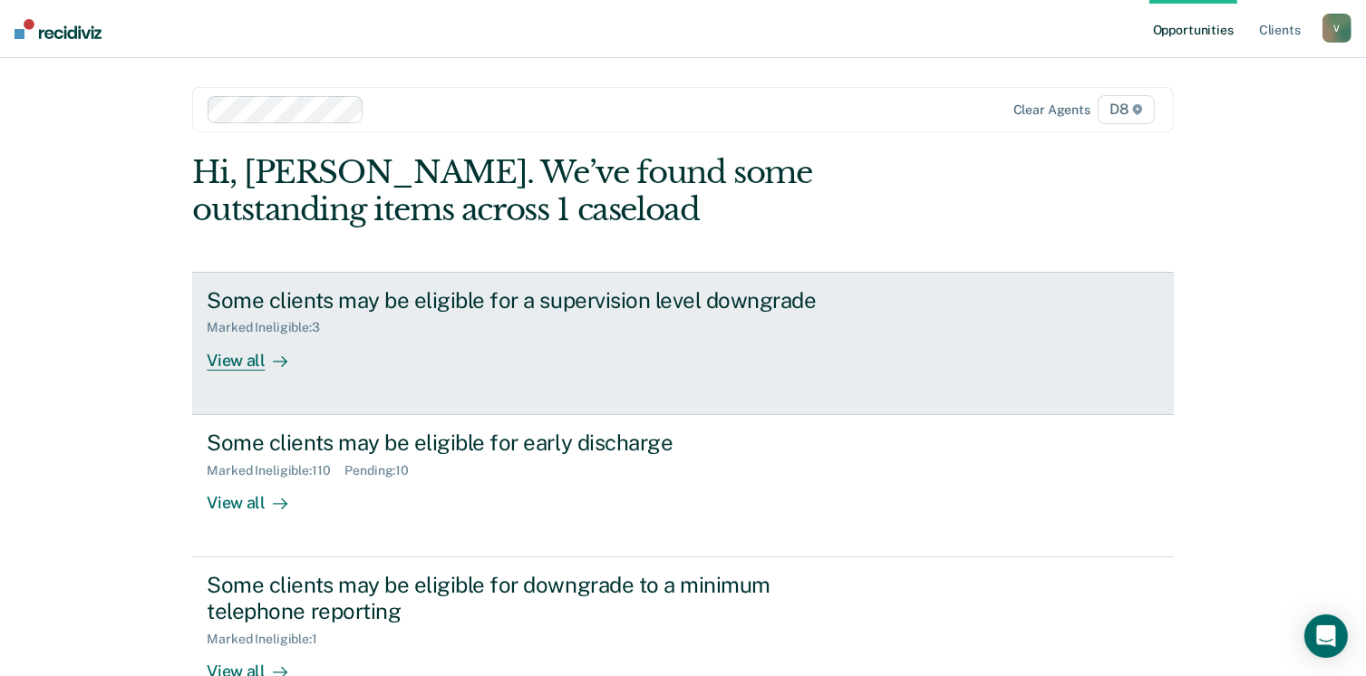
click at [240, 346] on div "View all" at bounding box center [258, 353] width 102 height 35
